Goal: Information Seeking & Learning: Find specific fact

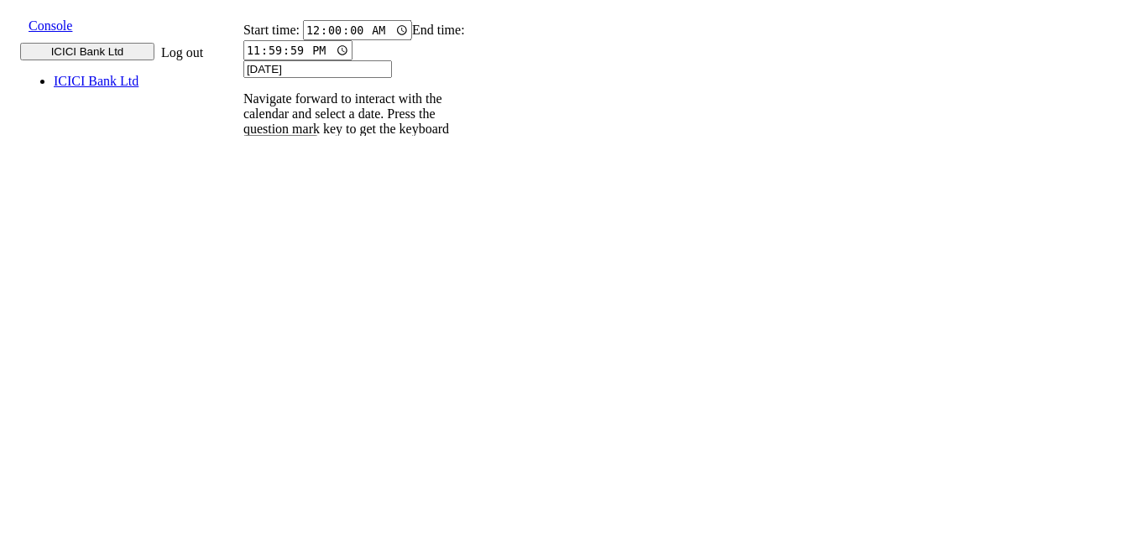
click at [284, 222] on input "9820583145" at bounding box center [253, 231] width 61 height 18
click at [241, 242] on icon at bounding box center [235, 247] width 11 height 11
click at [292, 425] on p "004PHV..." at bounding box center [264, 432] width 55 height 15
click at [292, 371] on p "004PHV..." at bounding box center [264, 378] width 55 height 15
click at [284, 222] on input "9820583145" at bounding box center [253, 231] width 61 height 18
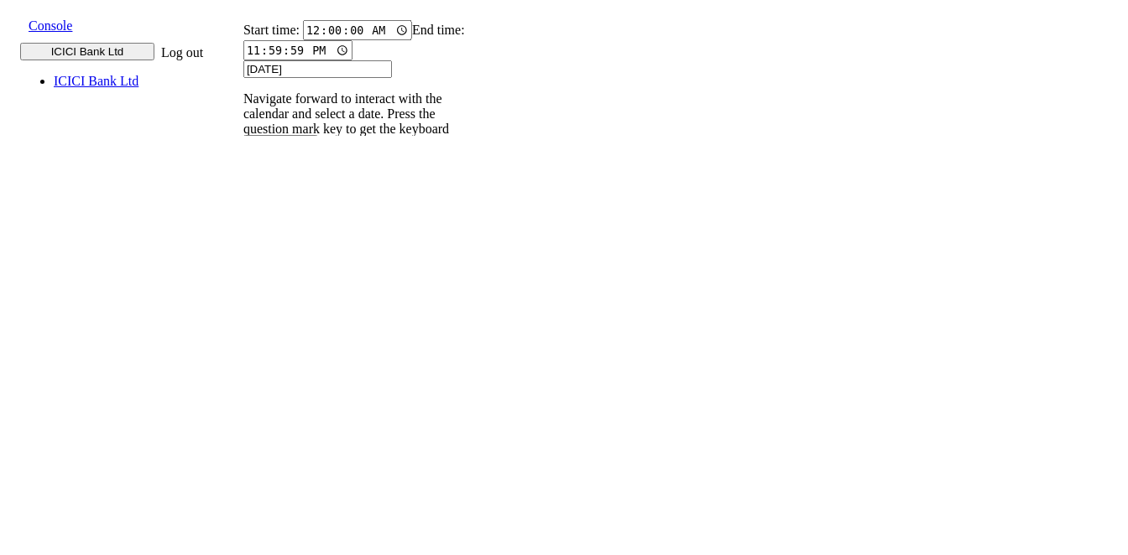
click at [241, 242] on icon at bounding box center [235, 247] width 11 height 11
click at [292, 547] on p "004PHV..." at bounding box center [264, 554] width 55 height 15
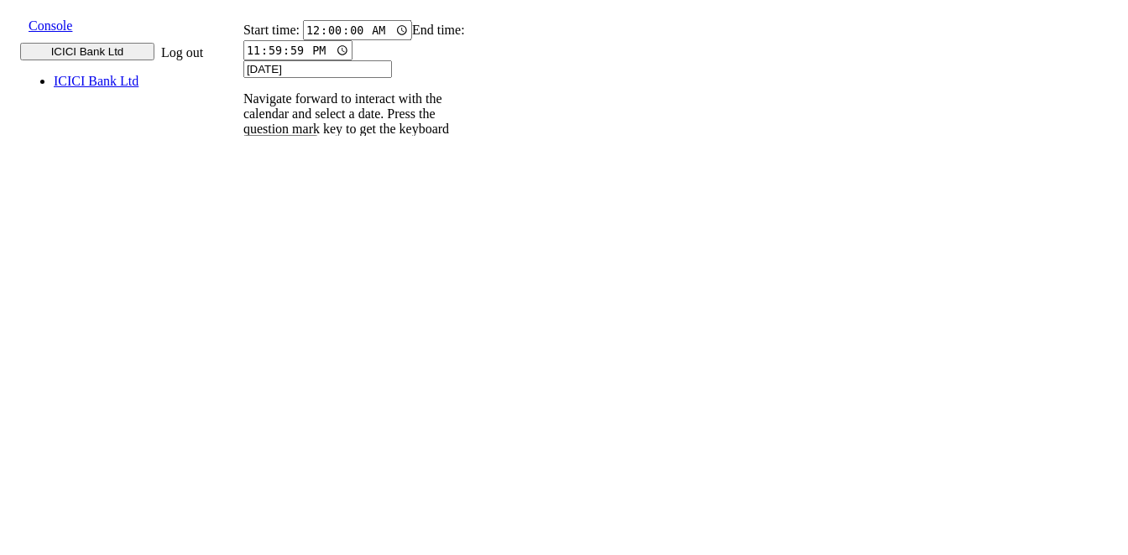
click at [292, 493] on p "004PHV..." at bounding box center [264, 500] width 55 height 15
click at [292, 438] on p "004PHV..." at bounding box center [264, 445] width 55 height 15
click at [292, 383] on p "004PHV..." at bounding box center [264, 390] width 55 height 15
click at [284, 222] on input "9820583145" at bounding box center [253, 231] width 61 height 18
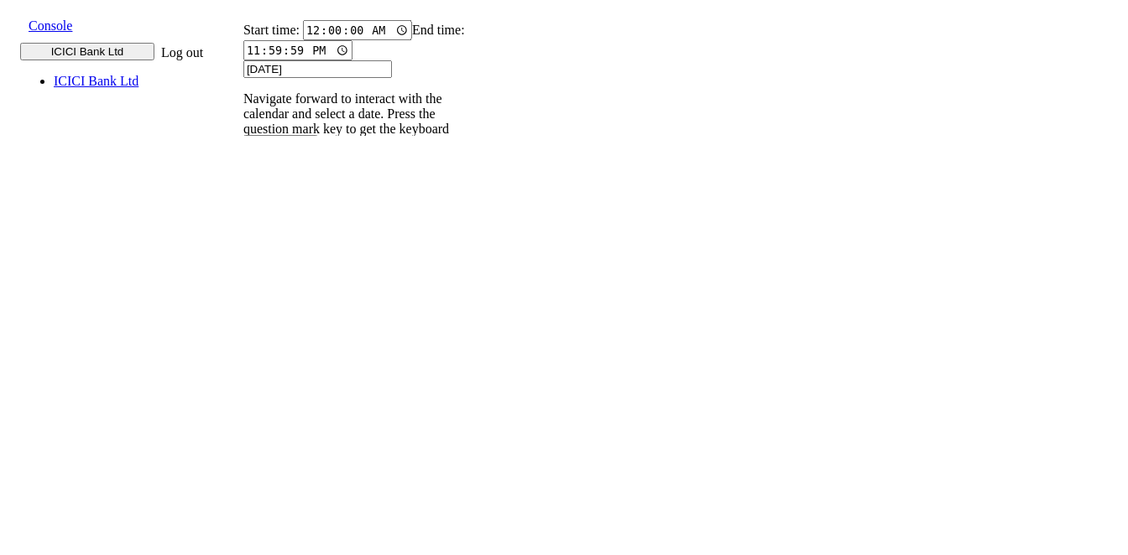
click at [241, 242] on icon at bounding box center [235, 247] width 11 height 11
click at [292, 493] on p "004PHV..." at bounding box center [264, 500] width 55 height 15
click at [284, 222] on input "9820583145" at bounding box center [253, 231] width 61 height 18
click at [241, 242] on icon at bounding box center [235, 247] width 11 height 11
click at [284, 222] on input "9820583145" at bounding box center [253, 231] width 61 height 18
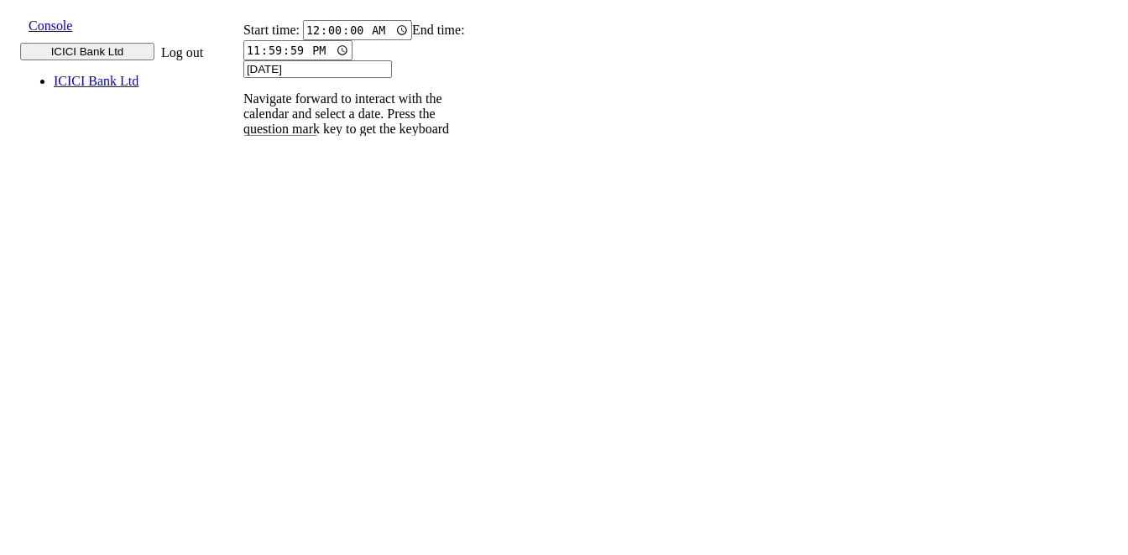
click at [241, 242] on icon at bounding box center [235, 247] width 11 height 11
click at [284, 222] on input "9820583145" at bounding box center [253, 231] width 61 height 18
click at [241, 242] on icon at bounding box center [235, 247] width 11 height 11
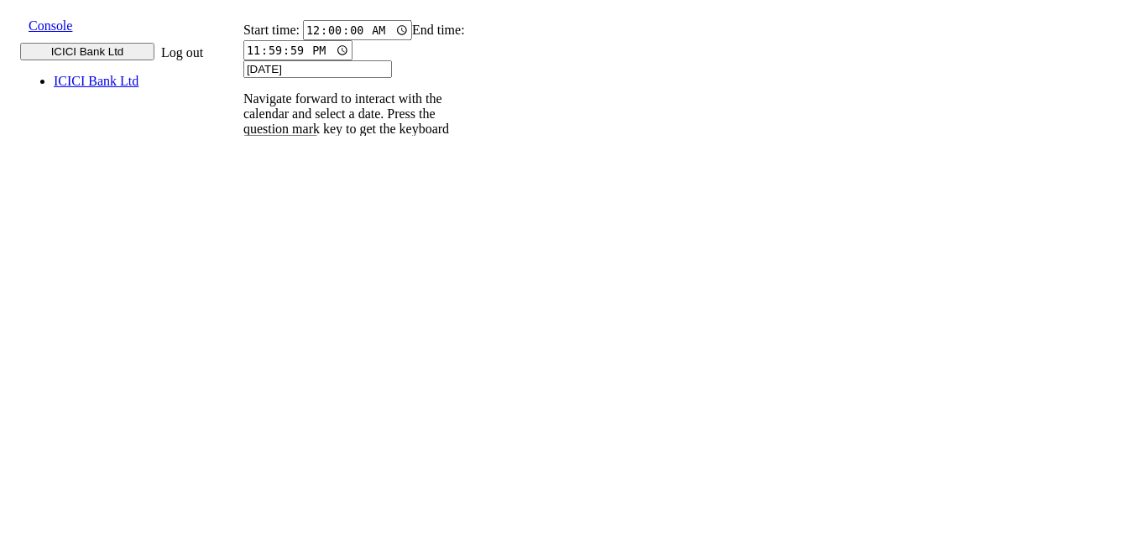
click at [292, 500] on p "004PHV..." at bounding box center [264, 507] width 55 height 15
click at [292, 438] on p "004PHV..." at bounding box center [264, 445] width 55 height 15
click at [292, 383] on p "004PHV..." at bounding box center [264, 390] width 55 height 15
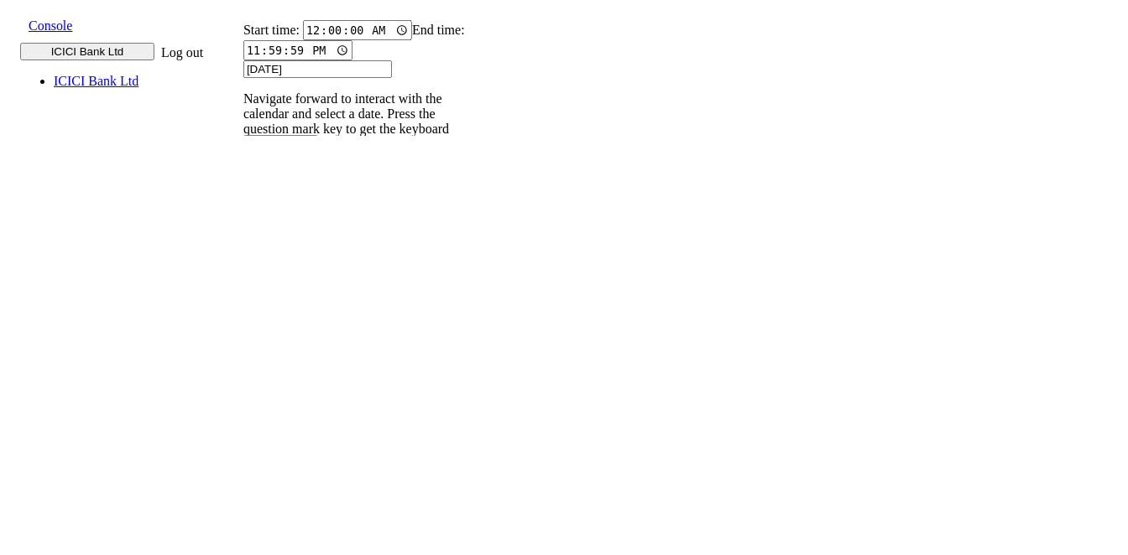
click at [284, 222] on input "9820583145" at bounding box center [253, 231] width 61 height 18
click at [241, 242] on icon at bounding box center [235, 247] width 11 height 11
click at [292, 383] on p "004PHV..." at bounding box center [264, 390] width 55 height 15
click at [284, 222] on input "9820583145" at bounding box center [253, 231] width 61 height 18
click at [241, 242] on icon at bounding box center [235, 247] width 11 height 11
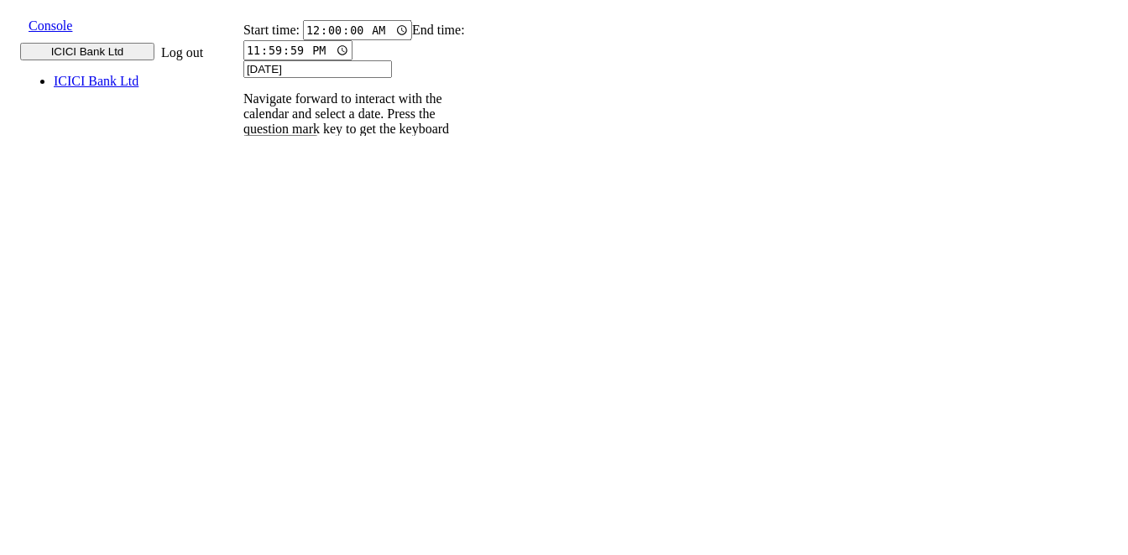
click at [292, 438] on p "004PHV..." at bounding box center [264, 445] width 55 height 15
click at [292, 383] on p "004PHV..." at bounding box center [264, 390] width 55 height 15
click at [284, 222] on input "9820583145" at bounding box center [253, 231] width 61 height 18
click at [241, 242] on icon at bounding box center [235, 247] width 11 height 11
click at [292, 383] on p "004PHV..." at bounding box center [264, 390] width 55 height 15
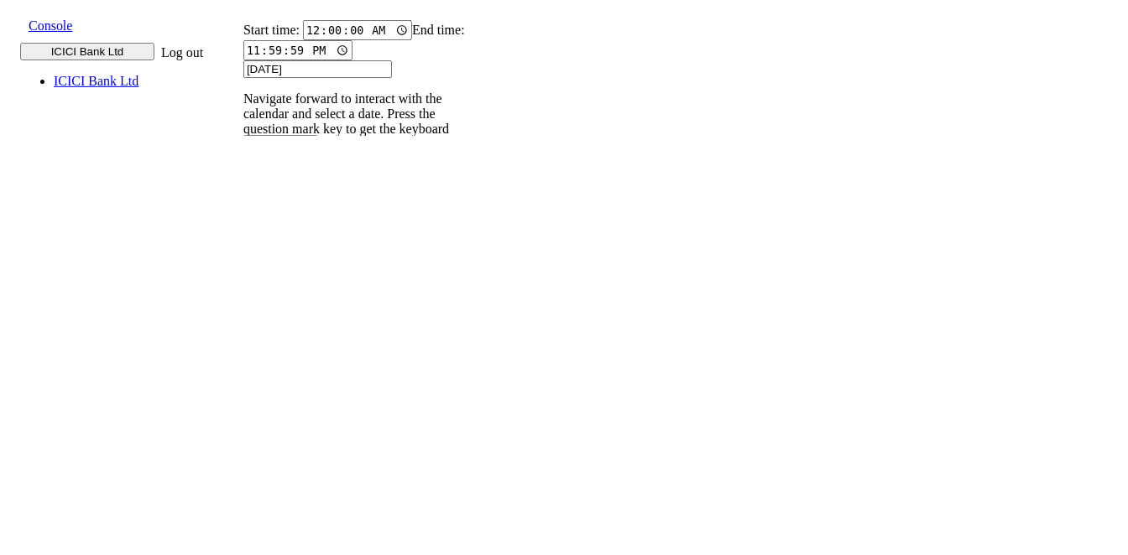
click at [284, 222] on input "9820583145" at bounding box center [253, 231] width 61 height 18
click at [241, 242] on icon at bounding box center [235, 247] width 11 height 11
click at [292, 383] on p "004PHV..." at bounding box center [264, 390] width 55 height 15
click at [284, 222] on input "9820583145" at bounding box center [253, 231] width 61 height 18
click at [241, 242] on icon at bounding box center [235, 247] width 11 height 11
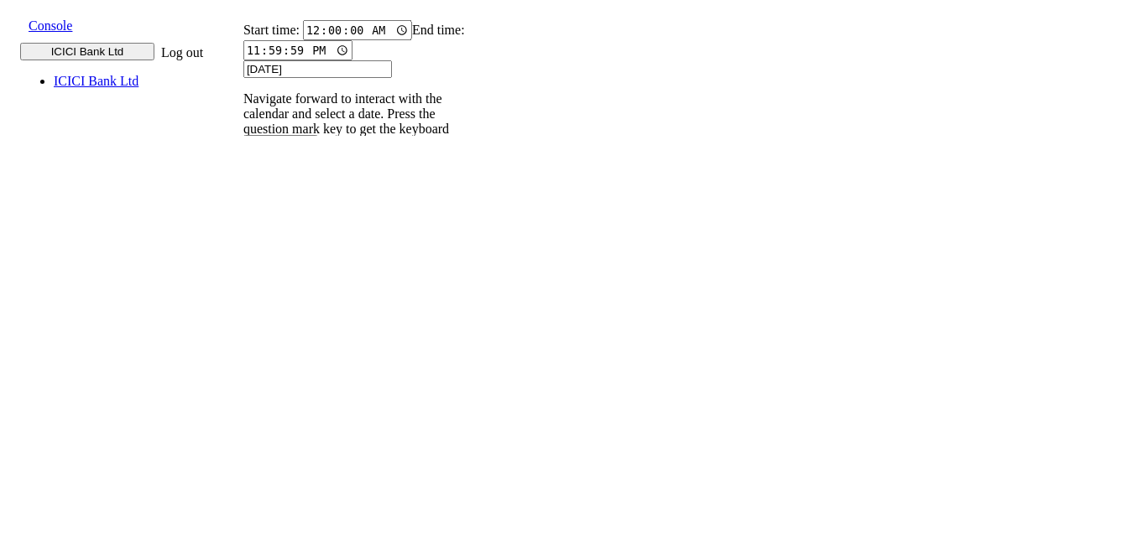
click at [292, 438] on p "004PHV..." at bounding box center [264, 445] width 55 height 15
click at [292, 383] on p "004PHV..." at bounding box center [264, 390] width 55 height 15
click at [284, 222] on input "9820583145" at bounding box center [253, 231] width 61 height 18
click at [241, 242] on icon at bounding box center [235, 247] width 11 height 11
click at [292, 383] on p "004PHV..." at bounding box center [264, 390] width 55 height 15
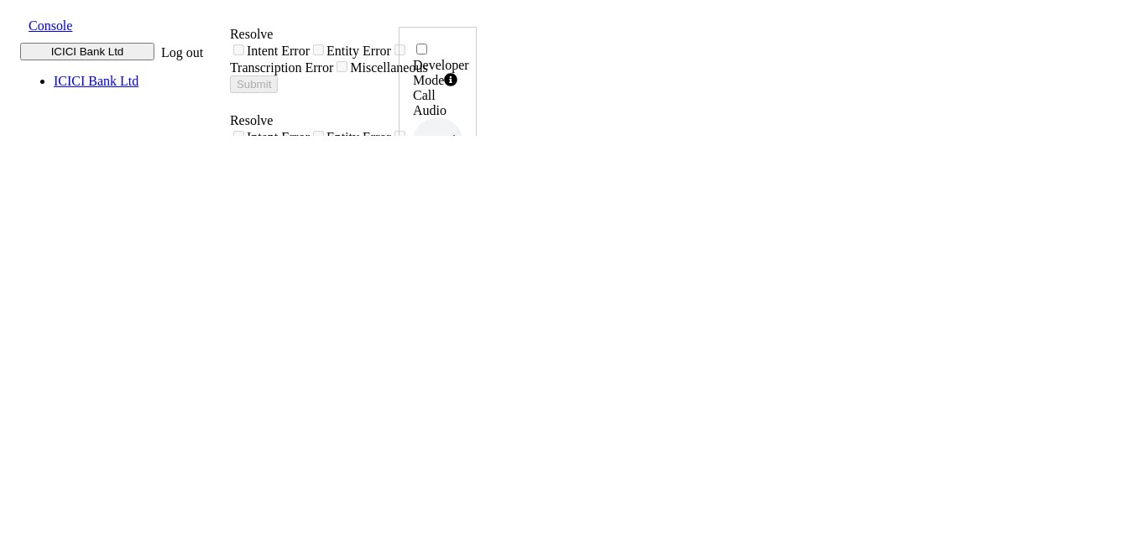
click at [465, 332] on icon at bounding box center [459, 338] width 12 height 13
drag, startPoint x: 1016, startPoint y: 376, endPoint x: 1066, endPoint y: 378, distance: 50.4
copy h6 "11:30:05"
click at [465, 332] on icon at bounding box center [459, 338] width 12 height 13
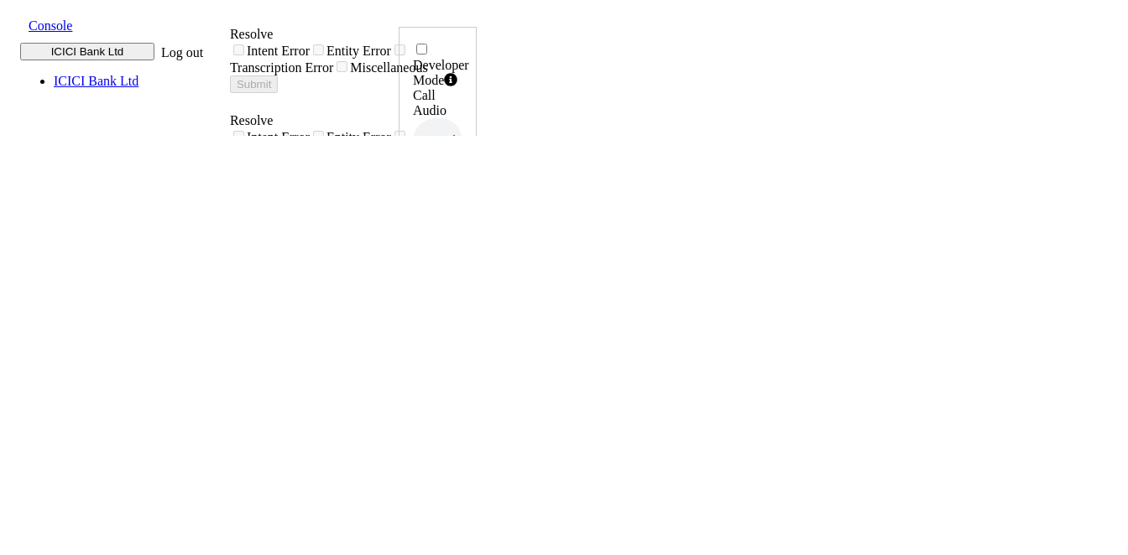
click at [465, 332] on icon at bounding box center [459, 338] width 12 height 13
drag, startPoint x: 1009, startPoint y: 376, endPoint x: 1068, endPoint y: 374, distance: 59.6
click at [477, 374] on div "Developer Mode Call Audio 0.5x 1x 1.5x 2x 4x UUID 004PHVNLISC4RCDM ... Phone Nu…" at bounding box center [438, 563] width 78 height 1073
copy h6 "11:32:10"
click at [465, 332] on icon at bounding box center [459, 338] width 12 height 13
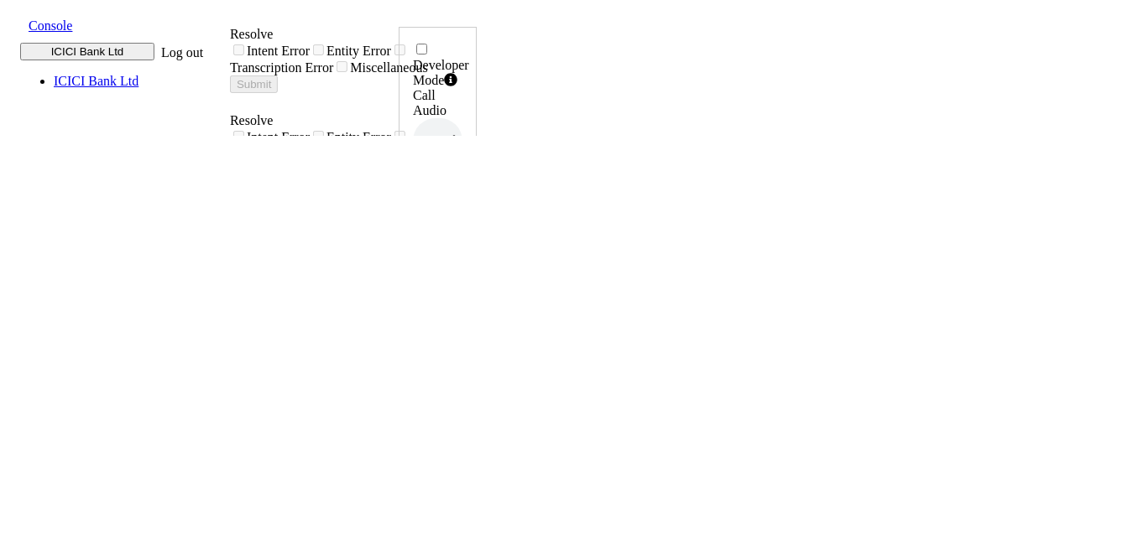
drag, startPoint x: 1014, startPoint y: 368, endPoint x: 1066, endPoint y: 368, distance: 52.9
copy h6 "12:42:56"
click at [465, 332] on icon at bounding box center [459, 338] width 12 height 13
drag, startPoint x: 1015, startPoint y: 371, endPoint x: 1067, endPoint y: 368, distance: 52.1
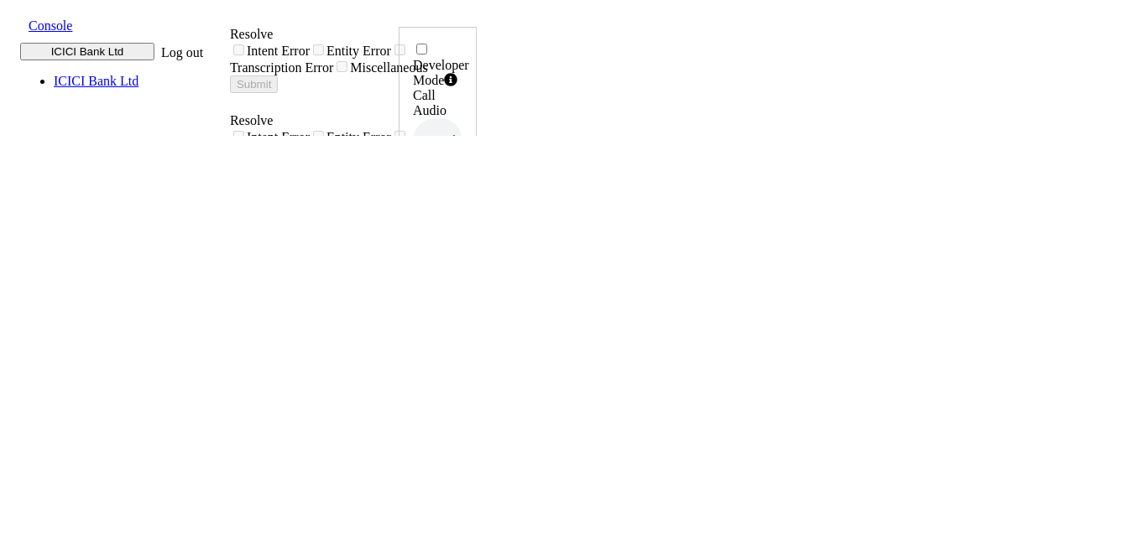
copy h6 "12:45:54"
click at [462, 332] on div at bounding box center [457, 339] width 9 height 15
drag, startPoint x: 1015, startPoint y: 373, endPoint x: 1066, endPoint y: 369, distance: 51.3
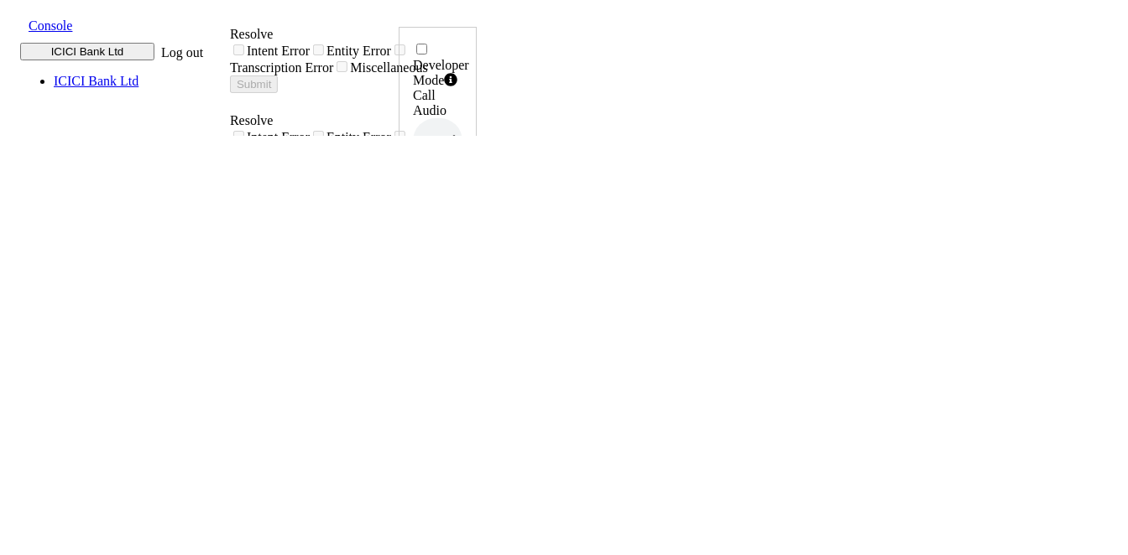
copy h6 "12:53:21"
click at [465, 332] on icon at bounding box center [459, 338] width 12 height 13
drag, startPoint x: 1011, startPoint y: 374, endPoint x: 1066, endPoint y: 375, distance: 54.5
click at [477, 375] on div "Developer Mode Call Audio 0.5x 1x 1.5x 2x 4x UUID 004PHVNLISC4RCDM ... Phone Nu…" at bounding box center [438, 553] width 78 height 1053
copy h6 "12:57:17"
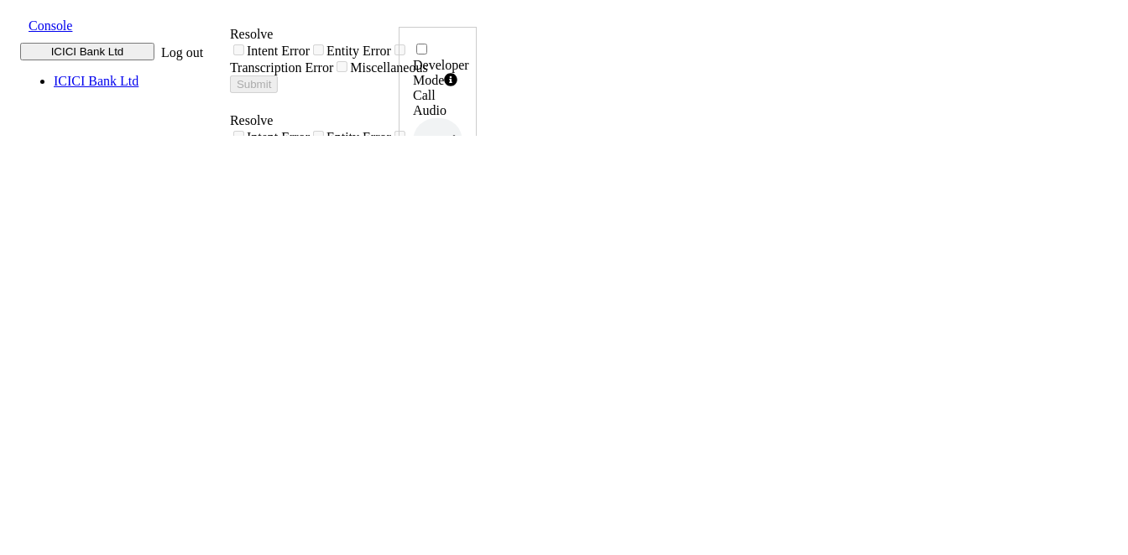
click at [462, 255] on div "UUID 004PHVNLISC4RCDM ..." at bounding box center [438, 301] width 50 height 92
click at [465, 332] on icon at bounding box center [459, 338] width 12 height 13
drag, startPoint x: 1011, startPoint y: 371, endPoint x: 1068, endPoint y: 371, distance: 57.1
click at [477, 371] on div "Developer Mode Call Audio 0.5x 1x 1.5x 2x 4x UUID 004PHVNLISC4RCDM ... Phone Nu…" at bounding box center [438, 563] width 78 height 1073
copy h6 "13:04:08"
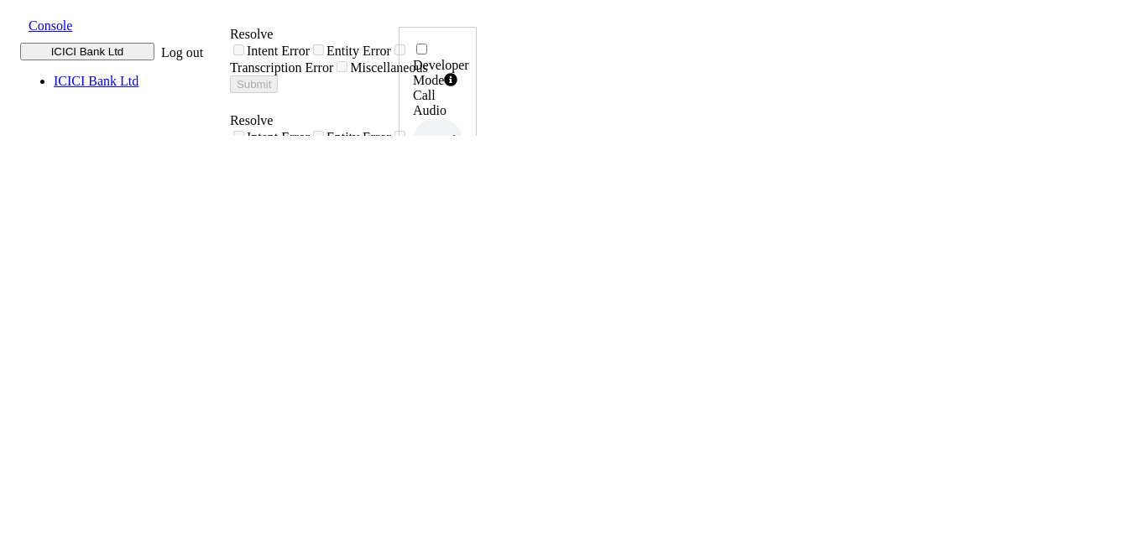
click at [465, 332] on icon at bounding box center [459, 338] width 12 height 13
drag, startPoint x: 1007, startPoint y: 368, endPoint x: 1065, endPoint y: 375, distance: 58.4
click at [477, 375] on div "Developer Mode Call Audio 0.5x 1x 1.5x 2x 4x UUID 004PHVNLISC4RCDM ... Phone Nu…" at bounding box center [438, 558] width 78 height 1063
copy h6 "13:09:45"
click at [465, 332] on icon at bounding box center [459, 338] width 12 height 13
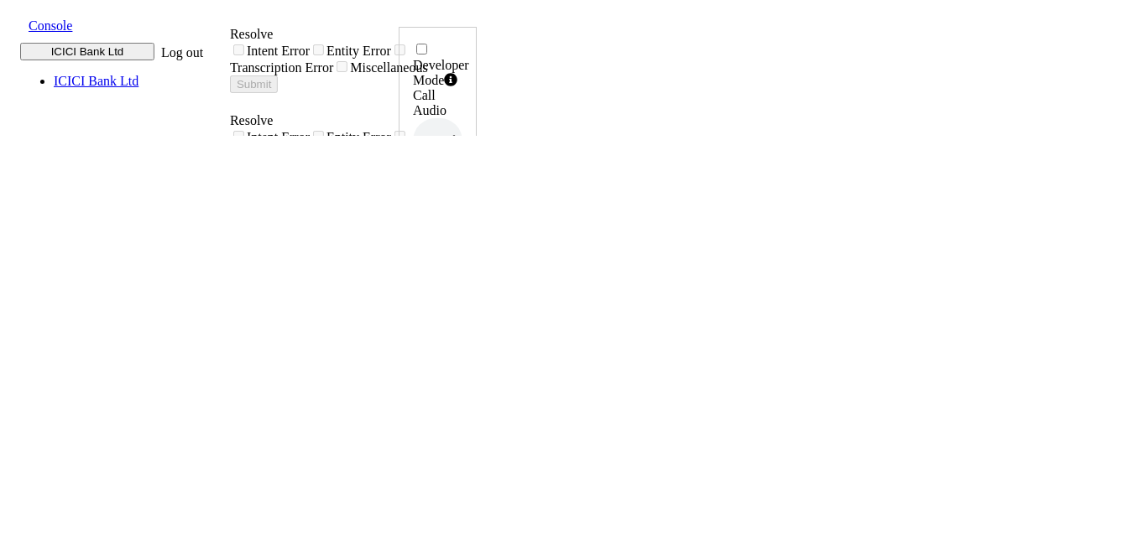
drag, startPoint x: 1012, startPoint y: 370, endPoint x: 1064, endPoint y: 374, distance: 52.2
click at [477, 374] on div "Developer Mode Call Audio 0.5x 1x 1.5x 2x 4x UUID 004PHVNLISC4RCDM ... Phone Nu…" at bounding box center [438, 558] width 78 height 1063
copy h6 "13:13:42"
click at [465, 332] on icon at bounding box center [459, 338] width 12 height 13
drag, startPoint x: 1017, startPoint y: 371, endPoint x: 1067, endPoint y: 373, distance: 50.4
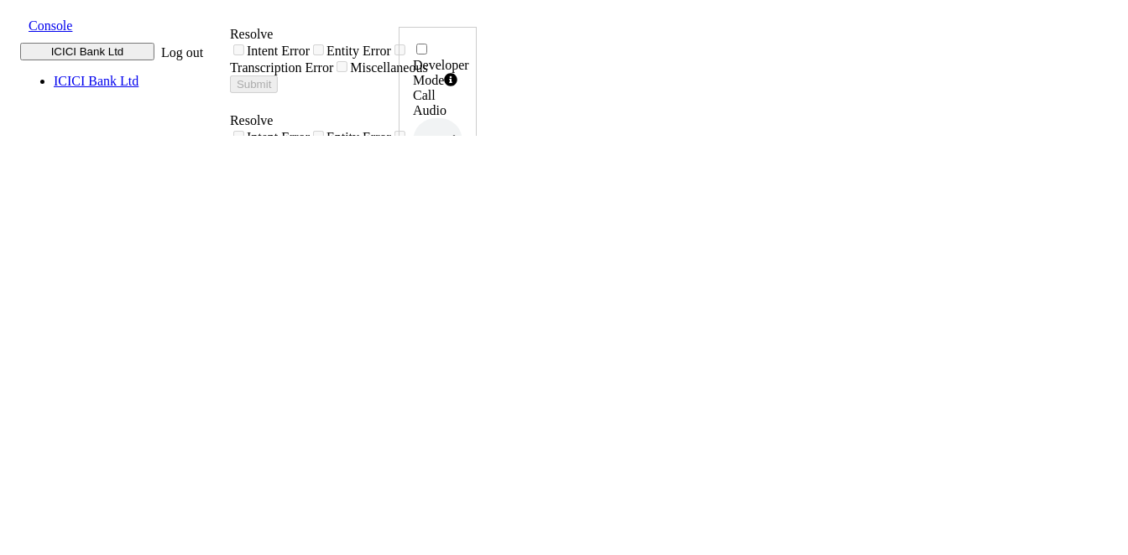
copy h6 "13:17:42"
click at [465, 332] on icon at bounding box center [459, 338] width 12 height 13
drag, startPoint x: 1008, startPoint y: 371, endPoint x: 1066, endPoint y: 368, distance: 58.0
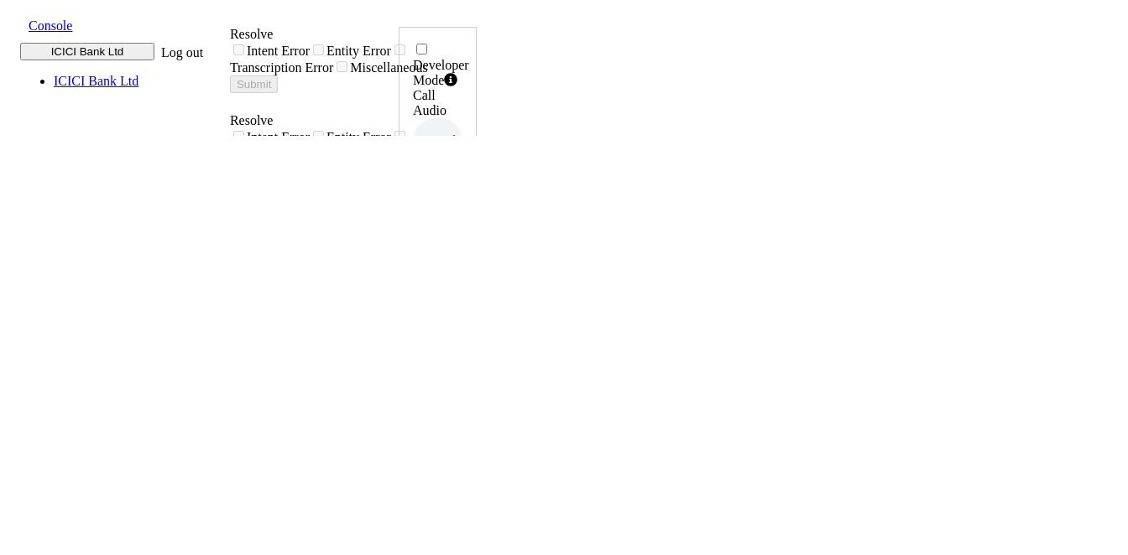
copy h6 "13:22:02"
click at [465, 332] on icon at bounding box center [459, 338] width 12 height 13
drag, startPoint x: 1013, startPoint y: 373, endPoint x: 1067, endPoint y: 378, distance: 54.7
copy h6 "13:25:41"
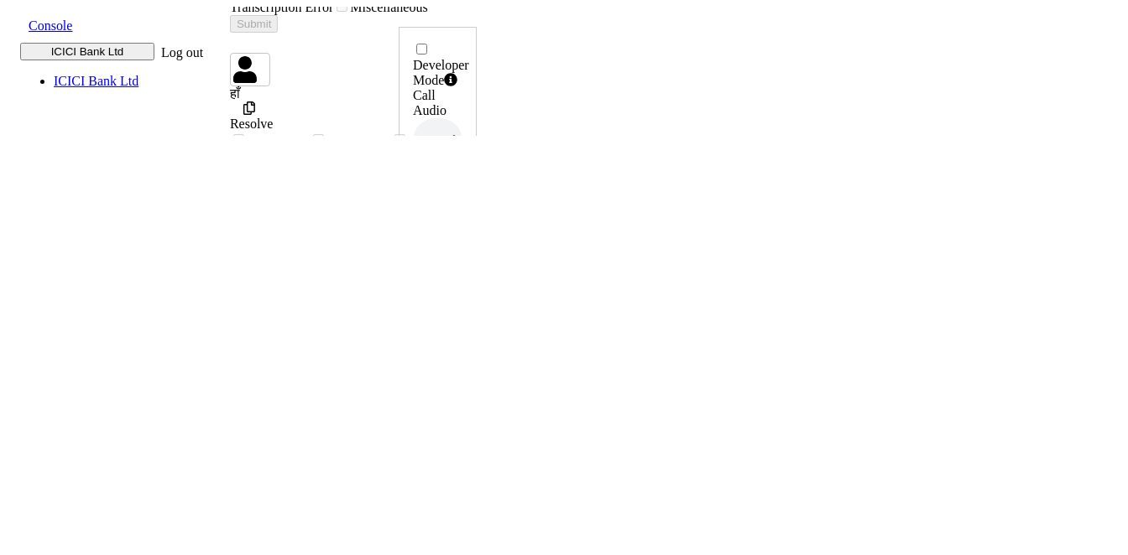
scroll to position [1431, 0]
click at [465, 332] on icon at bounding box center [459, 338] width 12 height 13
drag, startPoint x: 1014, startPoint y: 364, endPoint x: 1066, endPoint y: 371, distance: 52.5
copy h6 "13:30:48"
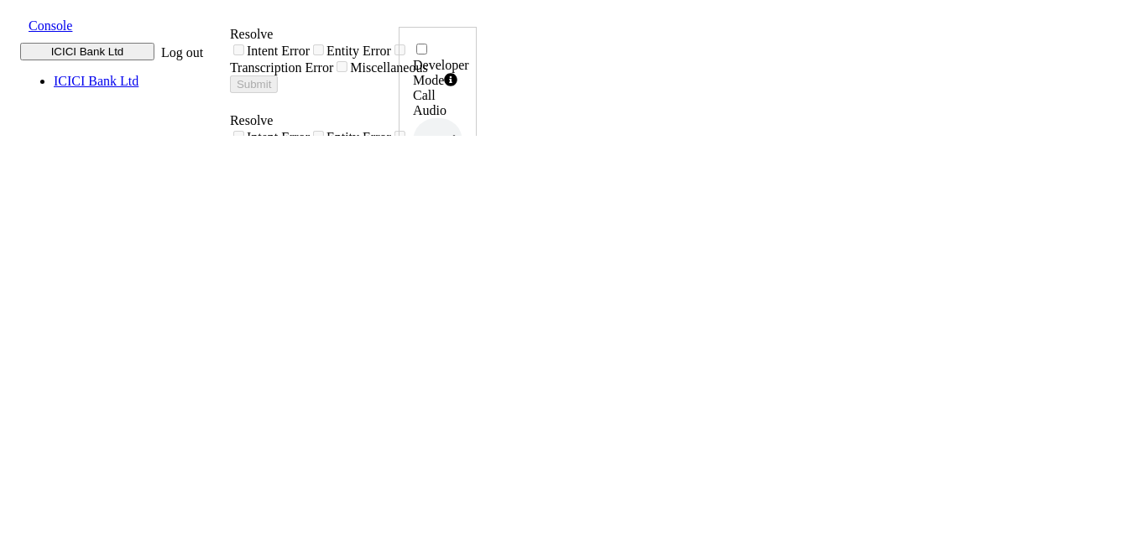
click at [462, 332] on div at bounding box center [457, 339] width 9 height 15
drag, startPoint x: 1010, startPoint y: 373, endPoint x: 1066, endPoint y: 373, distance: 56.2
click at [477, 373] on div "Developer Mode Call Audio 0.5x 1x 1.5x 2x 4x UUID 004PHVNLISC4RCDM ... Phone Nu…" at bounding box center [438, 563] width 78 height 1073
copy h6 "13:35:00"
click at [472, 527] on label "Timestamp 13:35:00, 13th Aug 2025" at bounding box center [443, 550] width 60 height 46
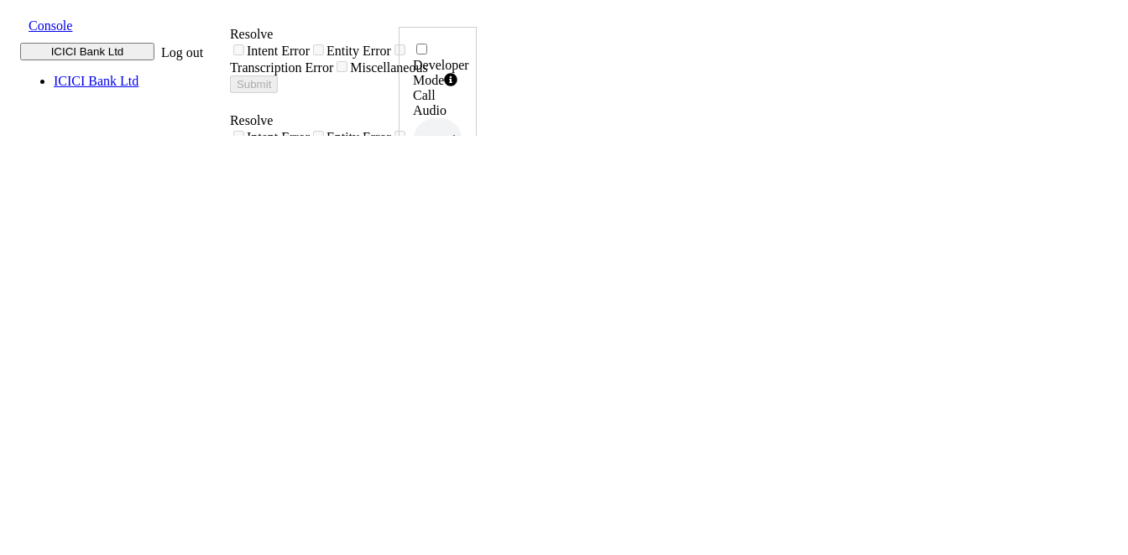
click at [465, 332] on icon at bounding box center [459, 338] width 12 height 13
drag, startPoint x: 1009, startPoint y: 369, endPoint x: 1066, endPoint y: 373, distance: 58.0
click at [477, 373] on div "Developer Mode Call Audio 0.5x 1x 1.5x 2x 4x UUID 004PHVNLISC4RCDM ... Phone Nu…" at bounding box center [438, 553] width 78 height 1053
copy h6 "13:39:41"
